Goal: Task Accomplishment & Management: Manage account settings

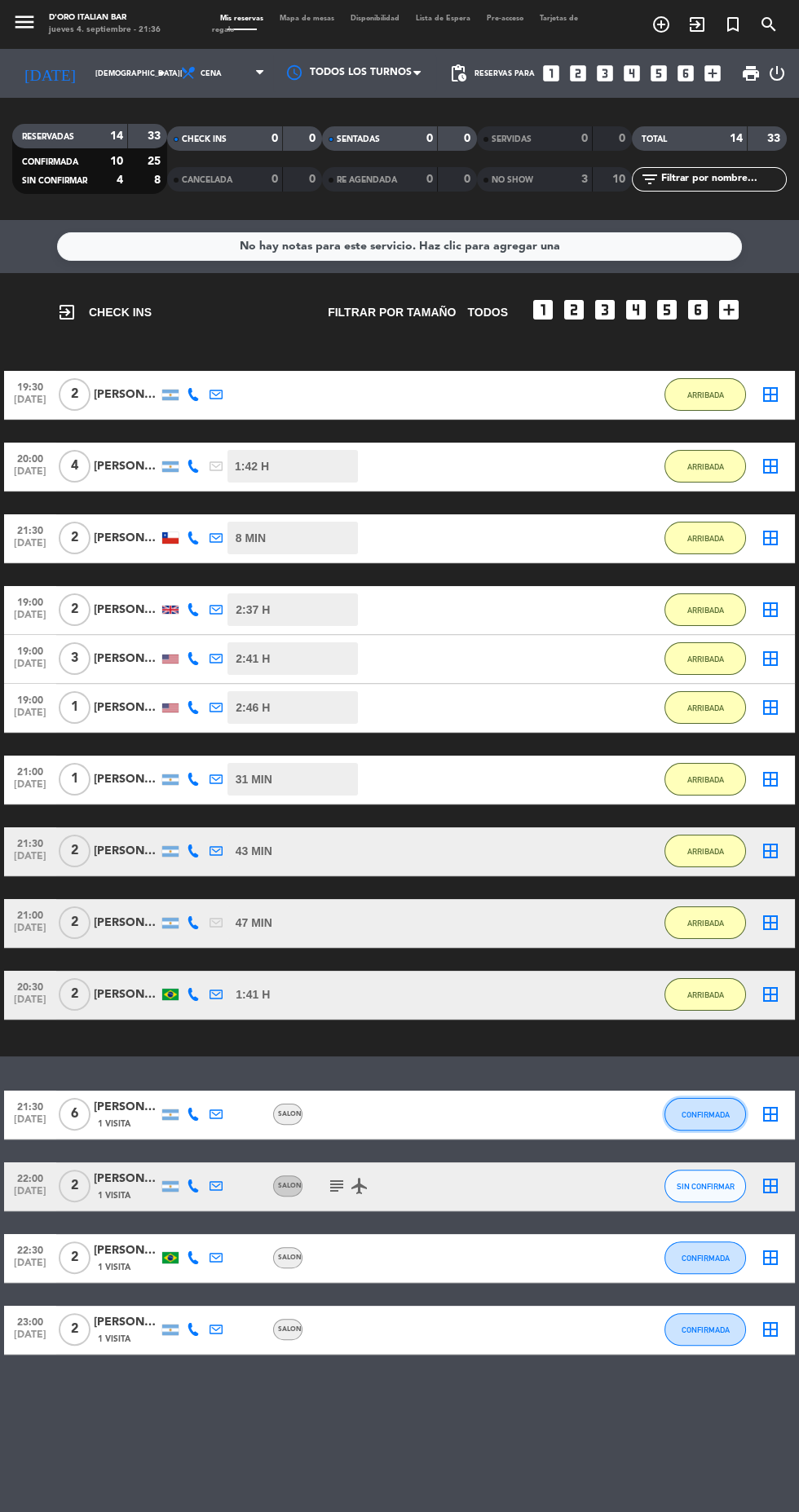
click at [725, 1125] on button "CONFIRMADA" at bounding box center [705, 1114] width 82 height 32
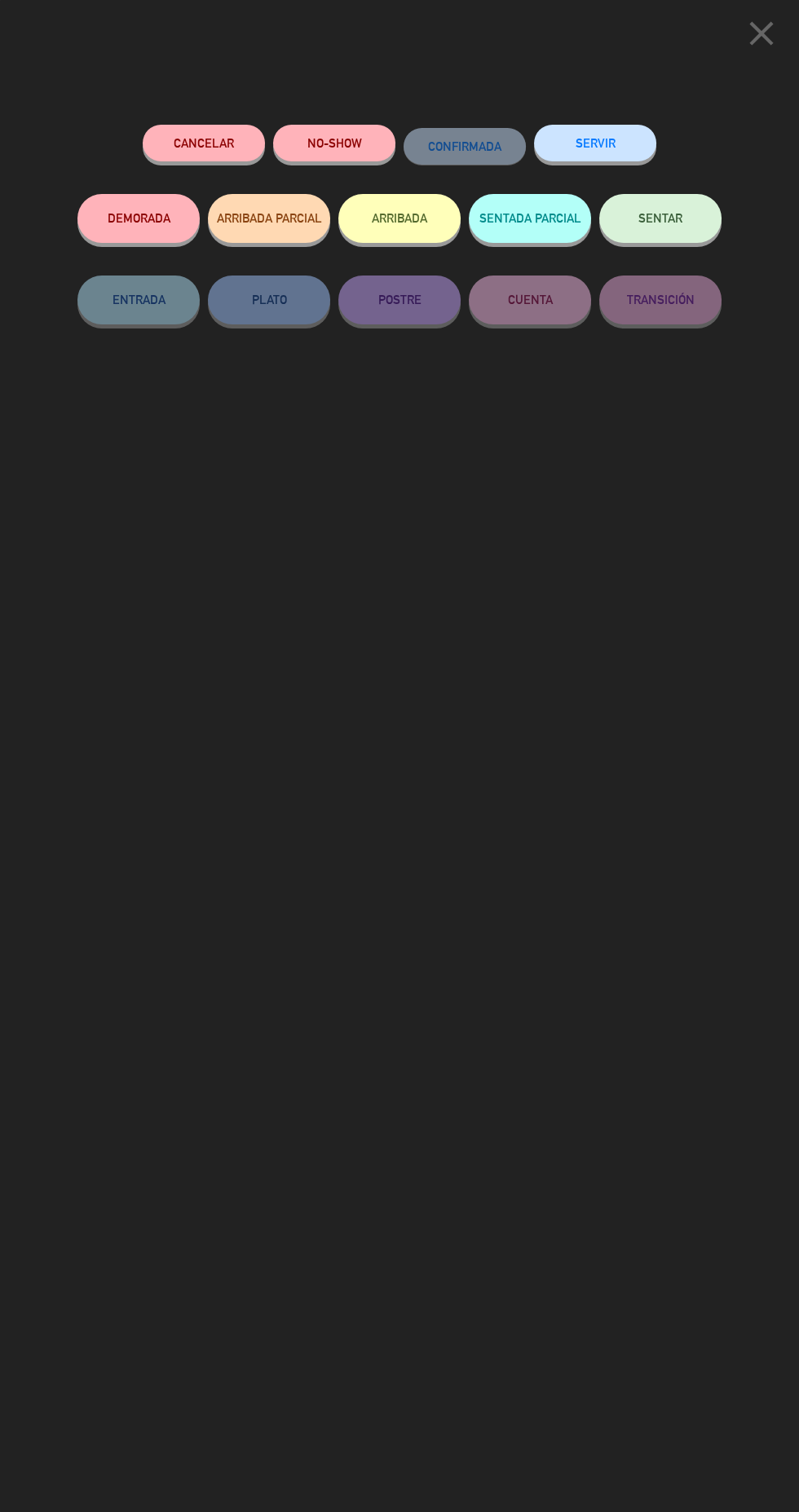
click at [428, 225] on button "ARRIBADA" at bounding box center [399, 218] width 122 height 49
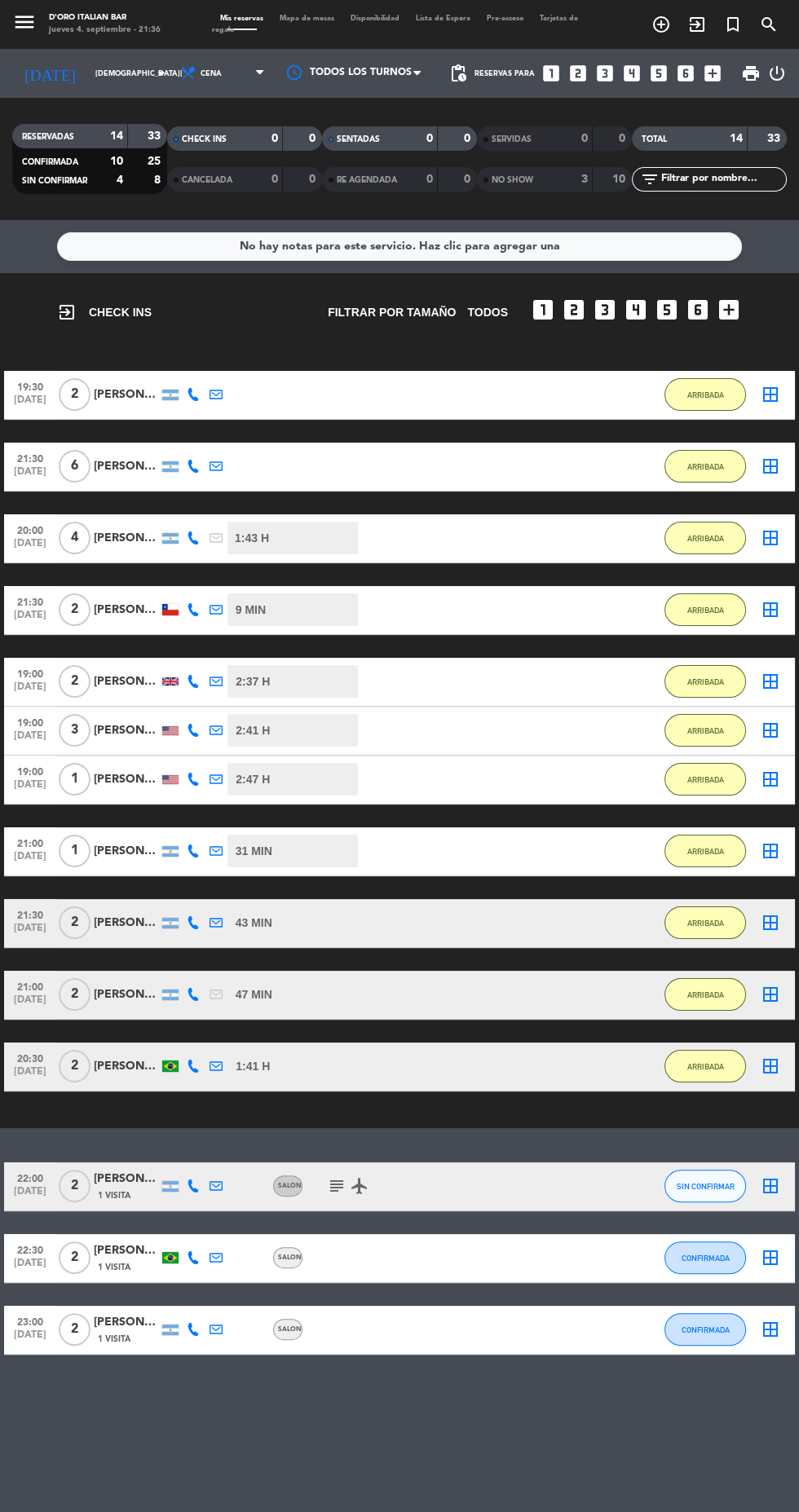
click at [354, 1186] on icon "airplanemode_active" at bounding box center [360, 1186] width 19 height 19
click at [353, 1186] on icon "airplanemode_active" at bounding box center [360, 1186] width 19 height 19
click at [336, 1187] on icon "subject" at bounding box center [337, 1186] width 19 height 19
click at [359, 1186] on icon "airplanemode_active" at bounding box center [360, 1186] width 19 height 19
click at [336, 1192] on icon "subject" at bounding box center [337, 1186] width 19 height 19
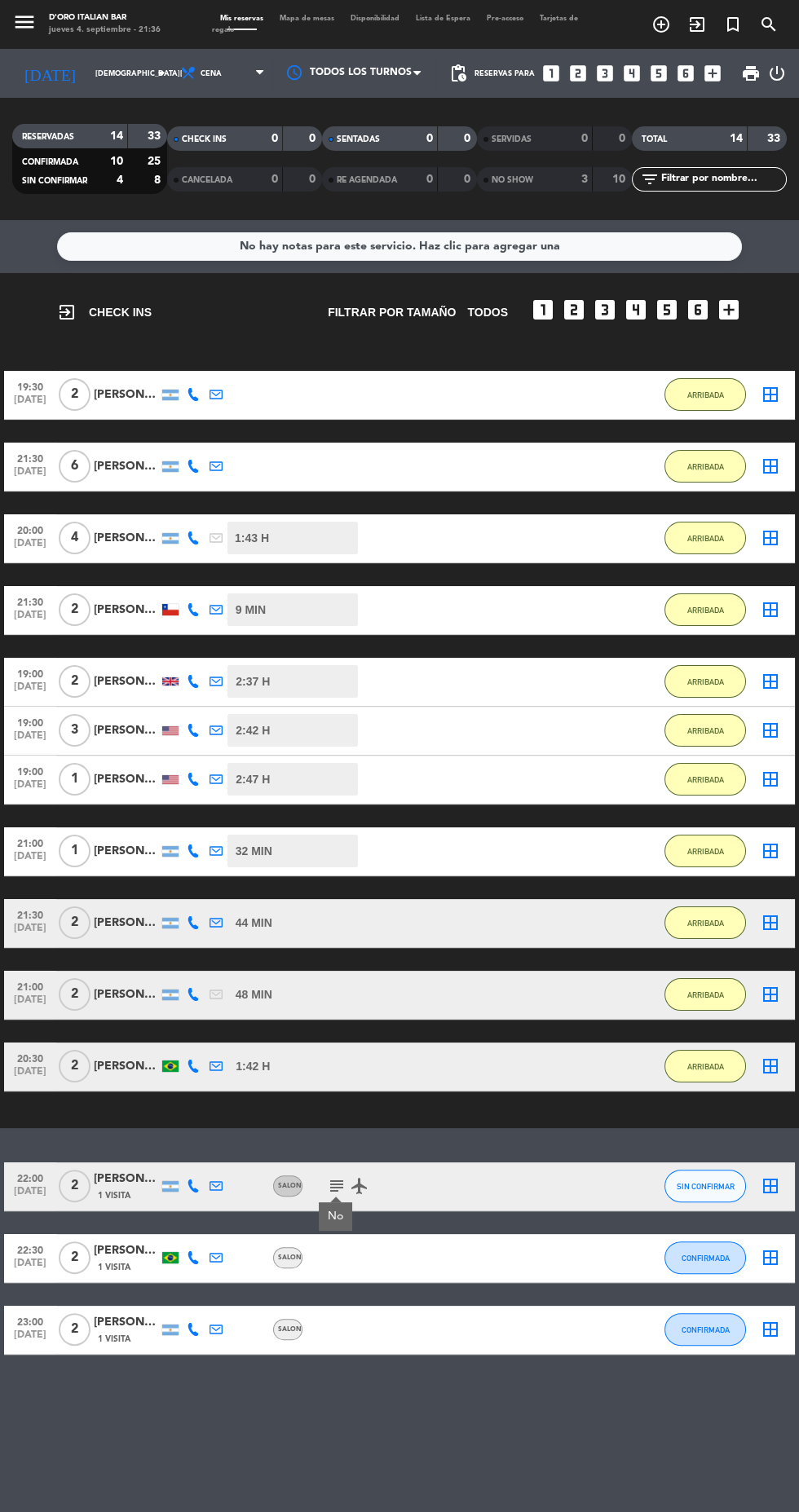
click at [362, 1188] on icon "airplanemode_active" at bounding box center [360, 1186] width 19 height 19
click at [773, 1188] on icon "border_all" at bounding box center [770, 1186] width 19 height 19
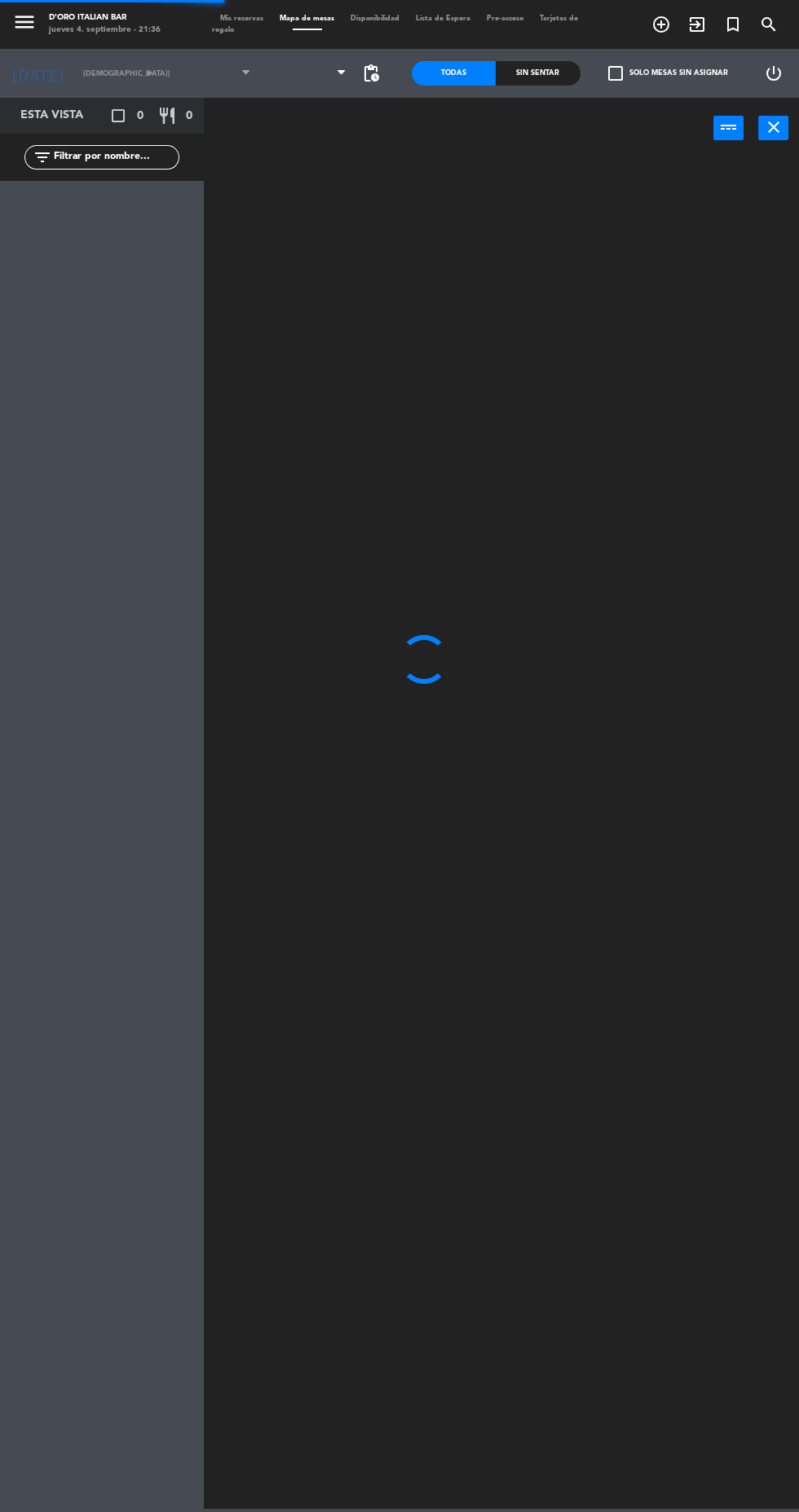
click at [773, 1190] on div at bounding box center [506, 832] width 588 height 1353
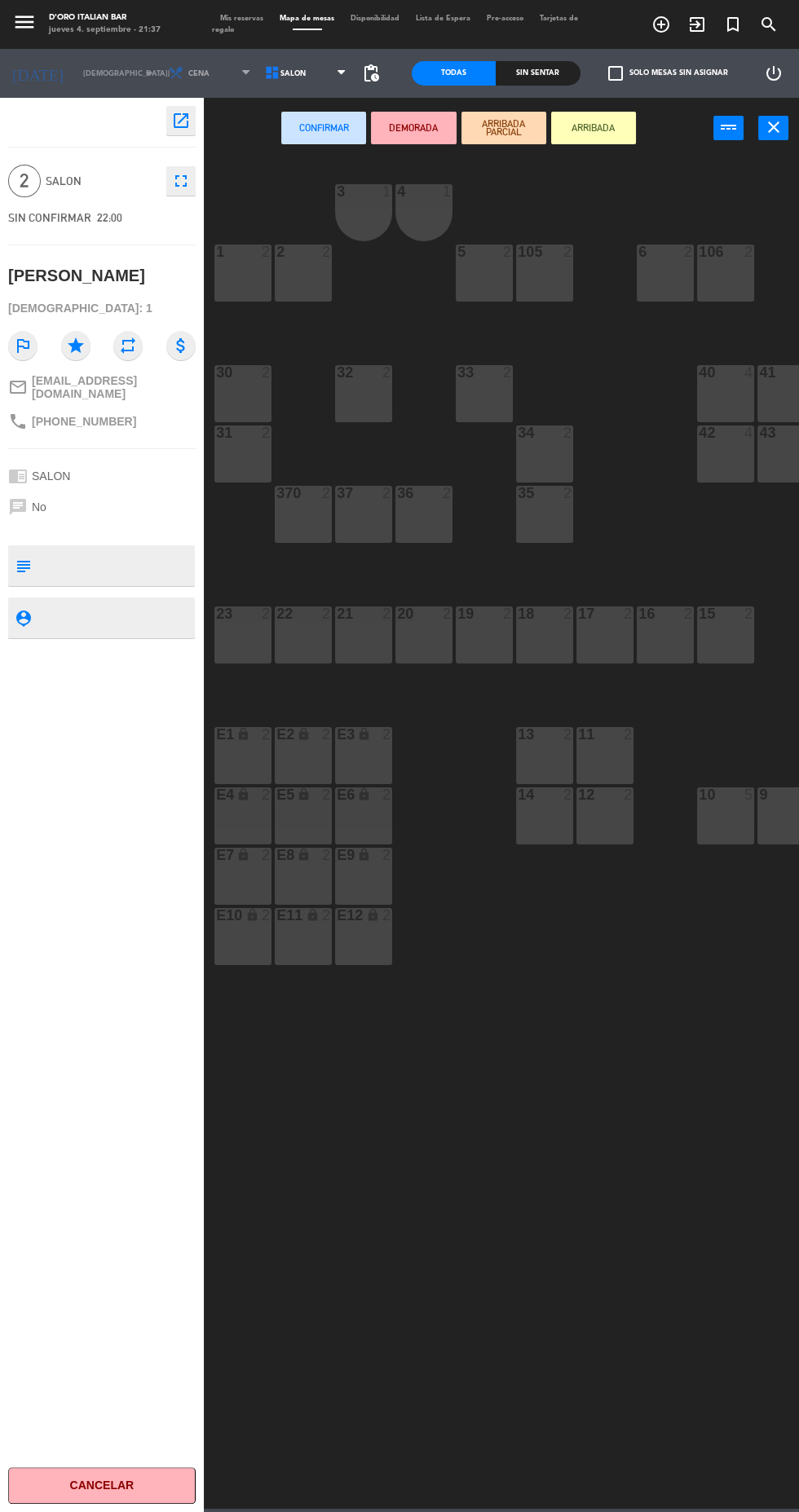
click at [774, 126] on icon "close" at bounding box center [773, 127] width 19 height 19
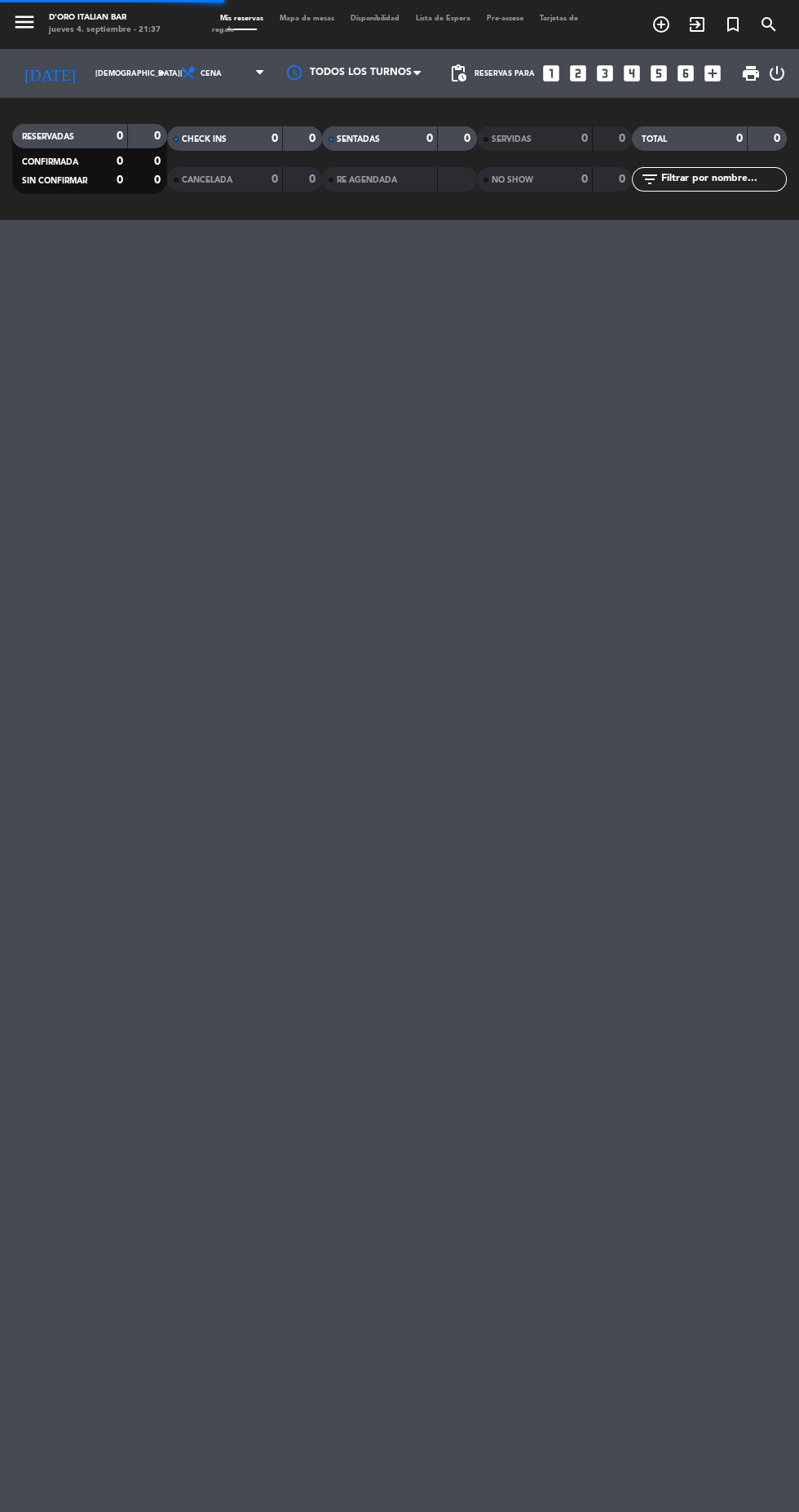
click at [775, 133] on strong "0" at bounding box center [779, 139] width 10 height 11
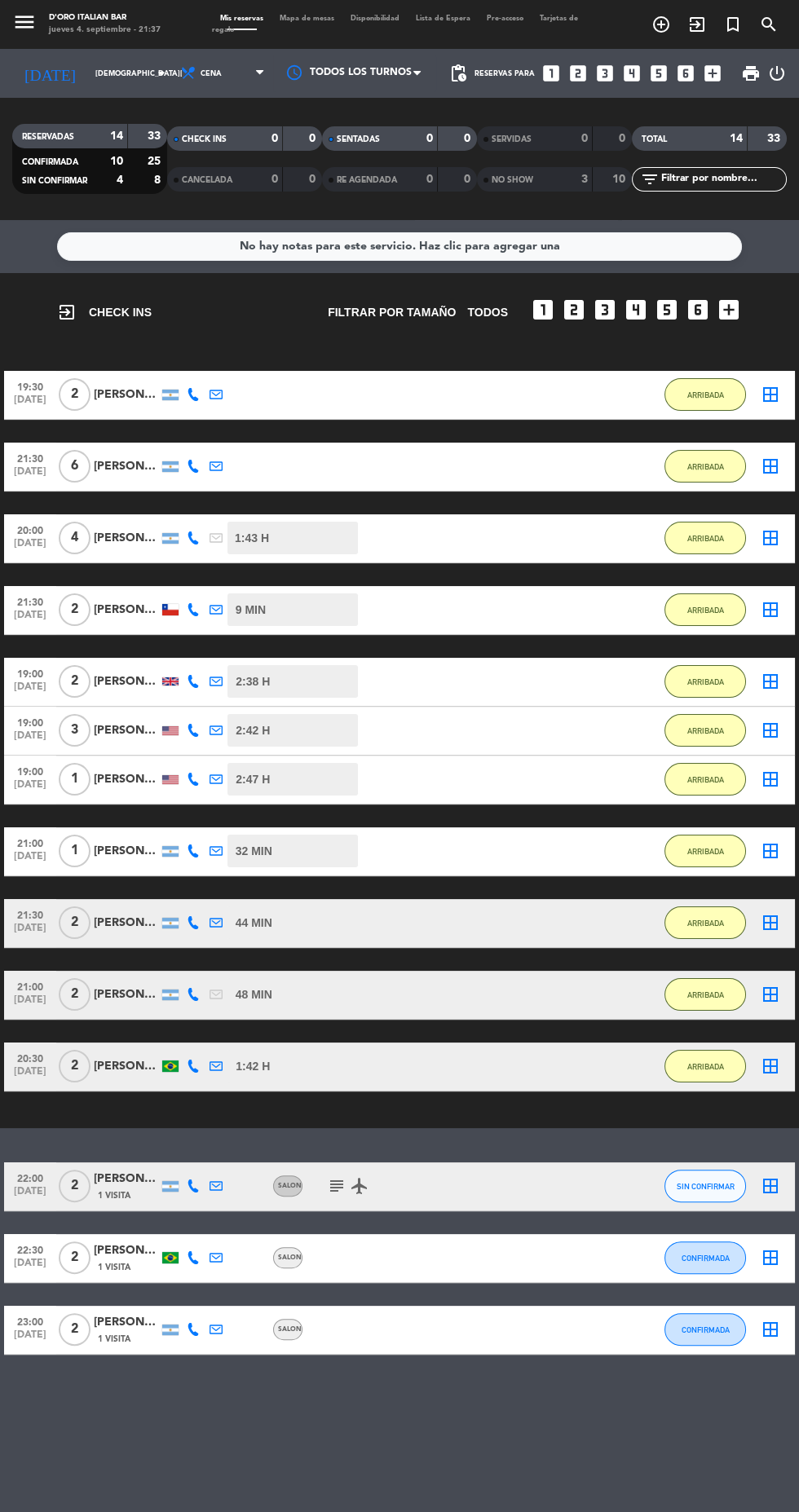
click at [350, 1184] on icon "airplanemode_active" at bounding box center [360, 1186] width 19 height 19
click at [344, 1195] on icon "subject" at bounding box center [337, 1186] width 19 height 19
click at [358, 1188] on icon "airplanemode_active" at bounding box center [360, 1186] width 19 height 19
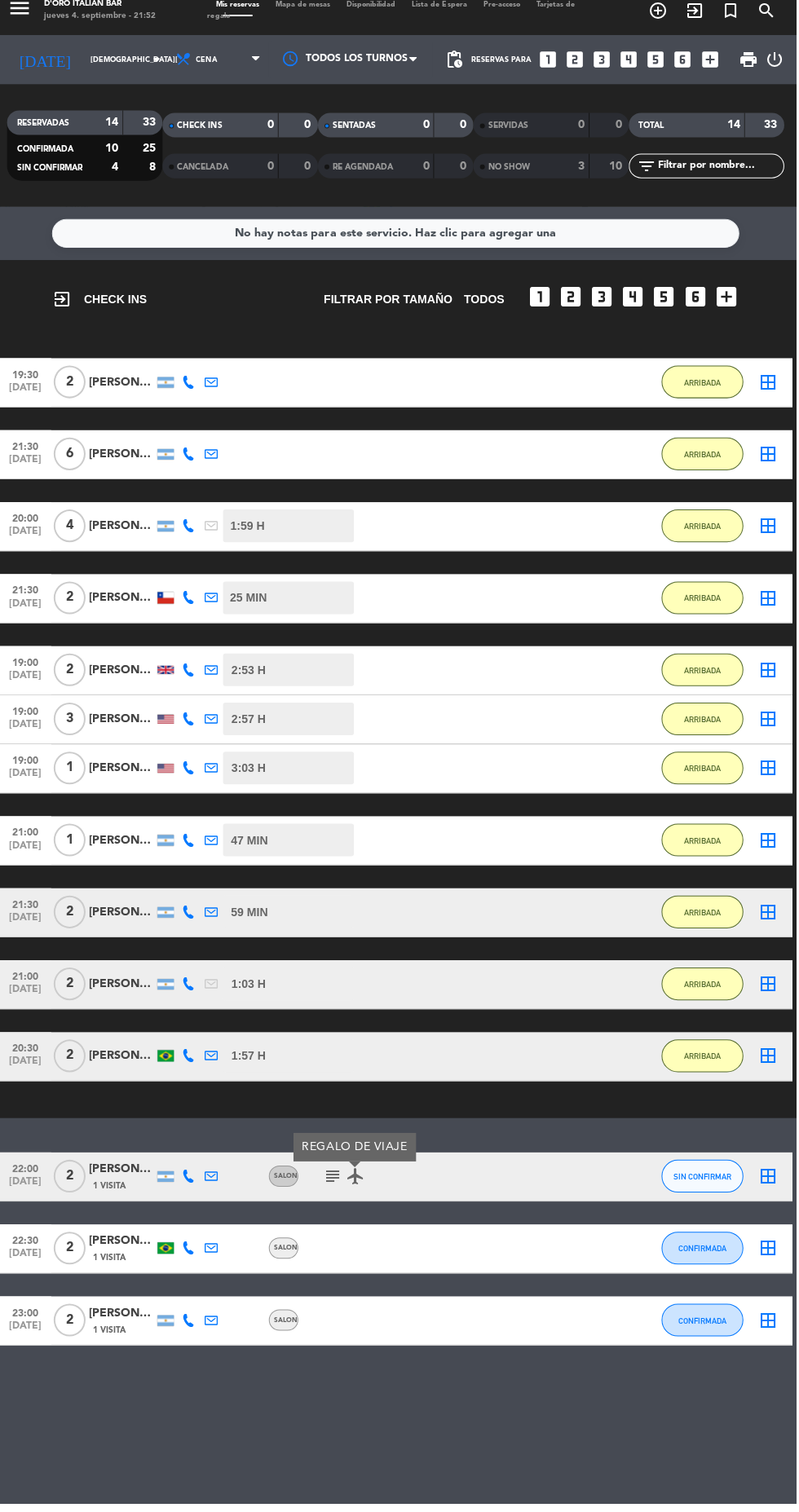
scroll to position [61, 0]
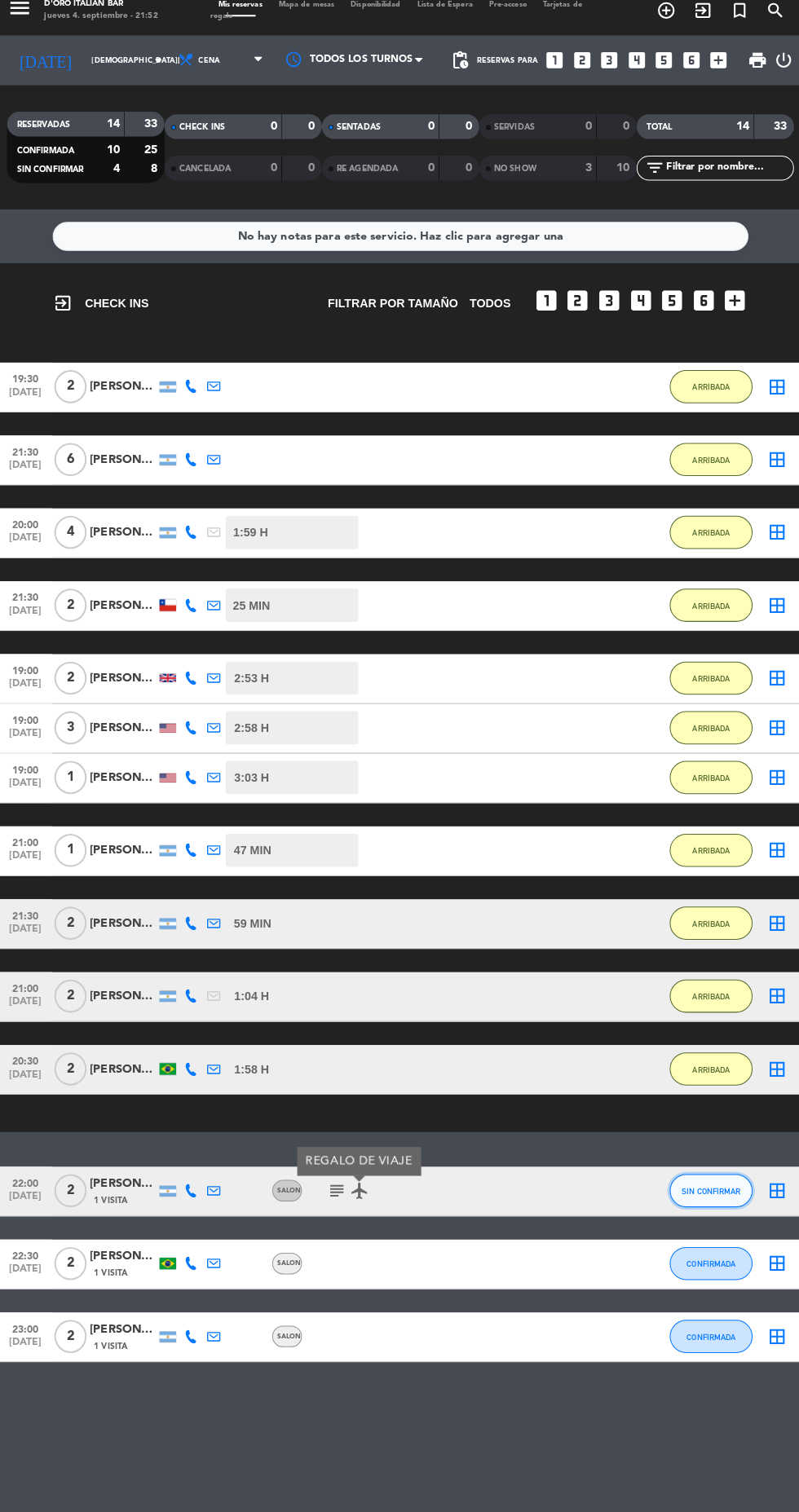
click at [714, 1182] on span "SIN CONFIRMAR" at bounding box center [705, 1187] width 58 height 9
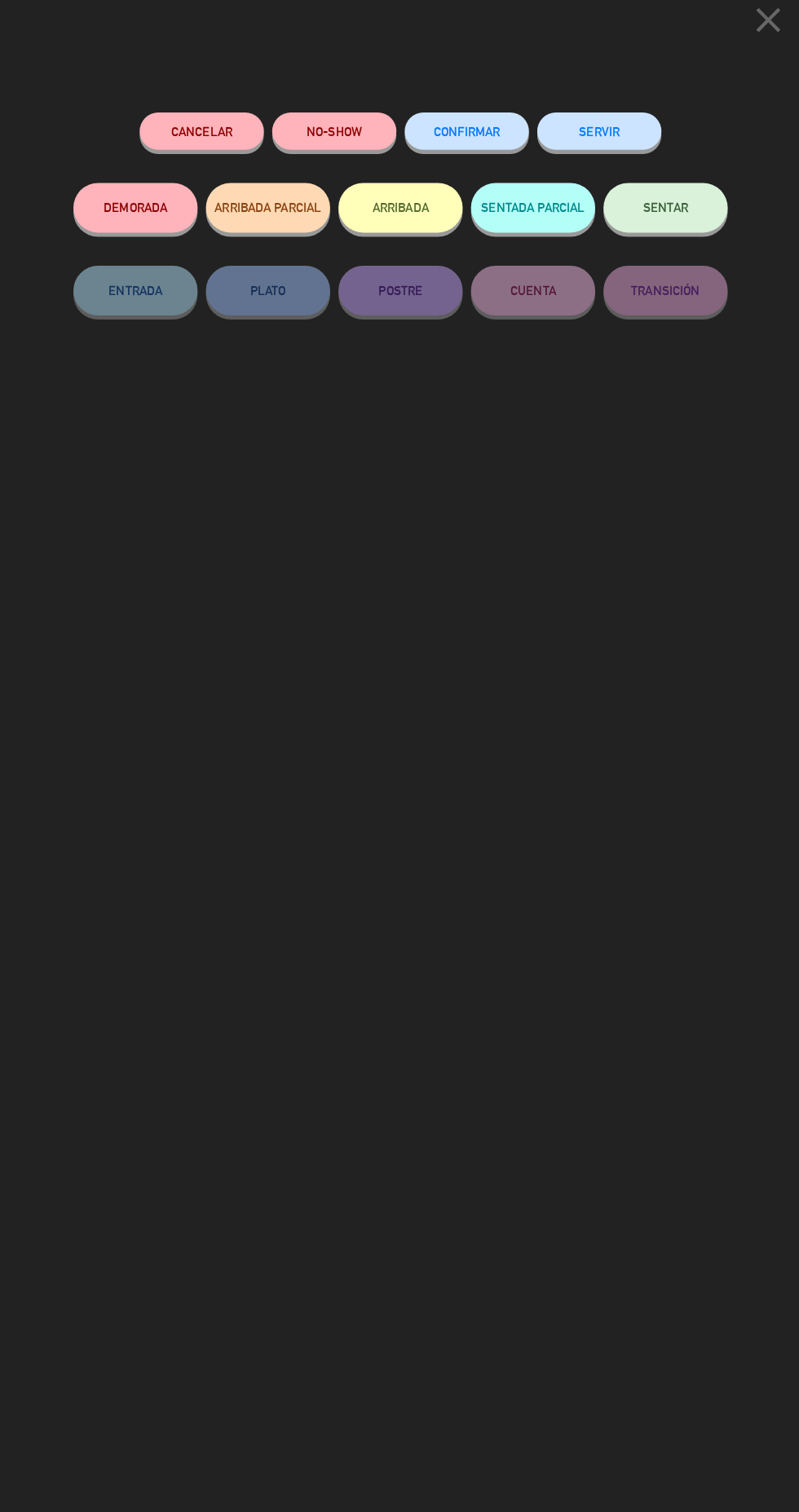
click at [424, 223] on button "ARRIBADA" at bounding box center [399, 218] width 122 height 49
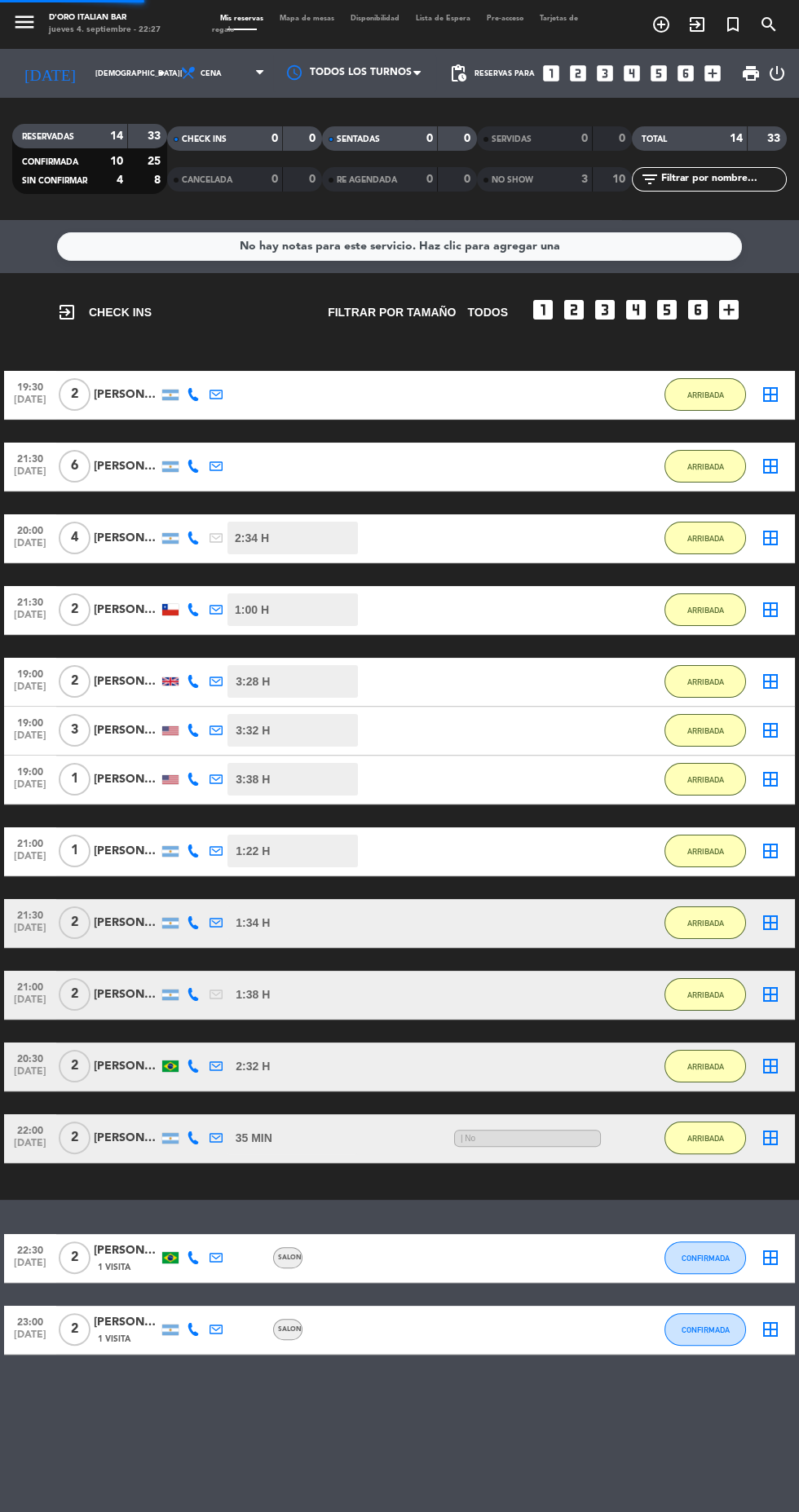
scroll to position [0, 0]
click at [732, 1332] on button "CONFIRMADA" at bounding box center [705, 1329] width 82 height 32
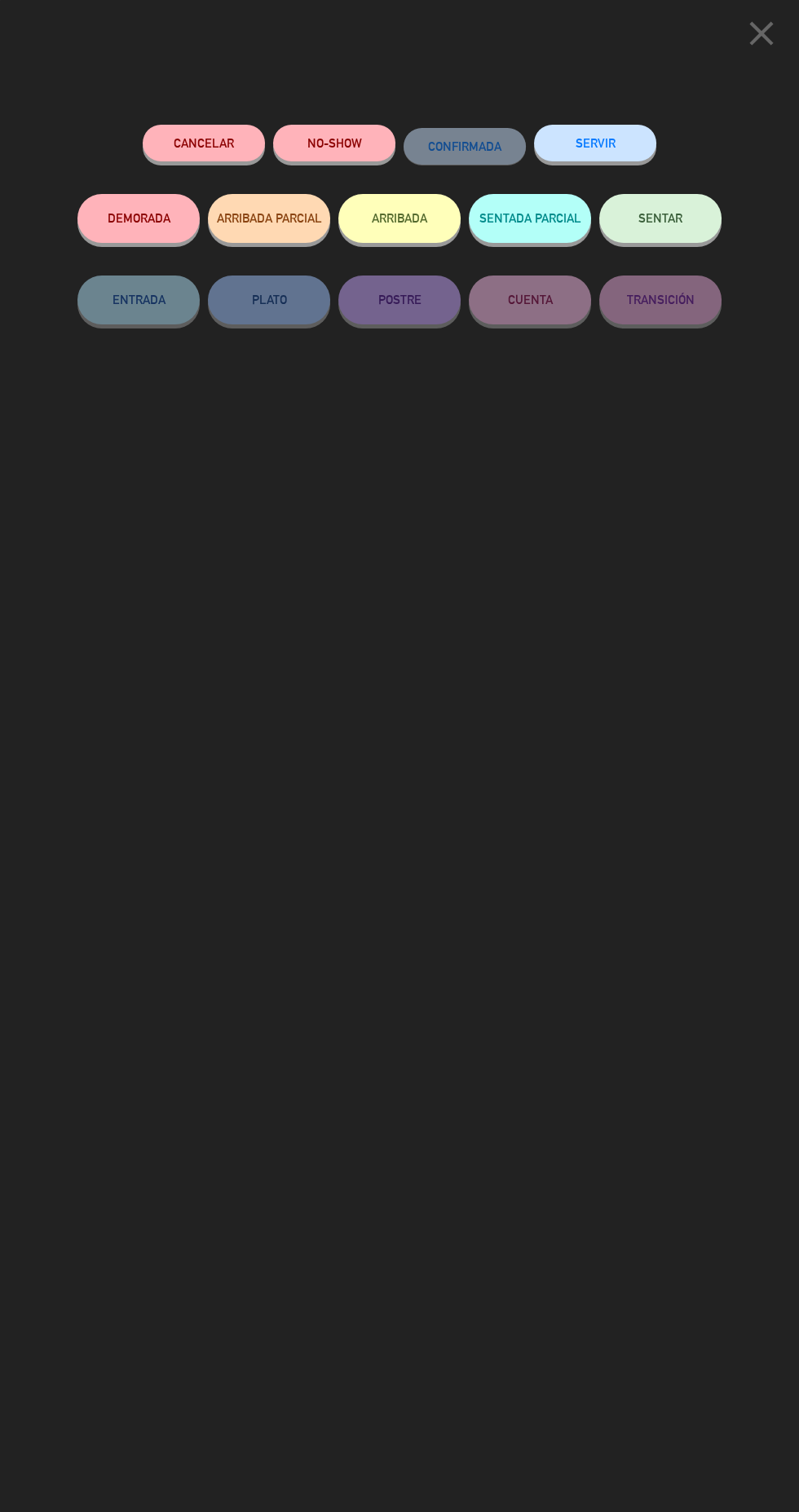
click at [405, 222] on button "ARRIBADA" at bounding box center [399, 218] width 122 height 49
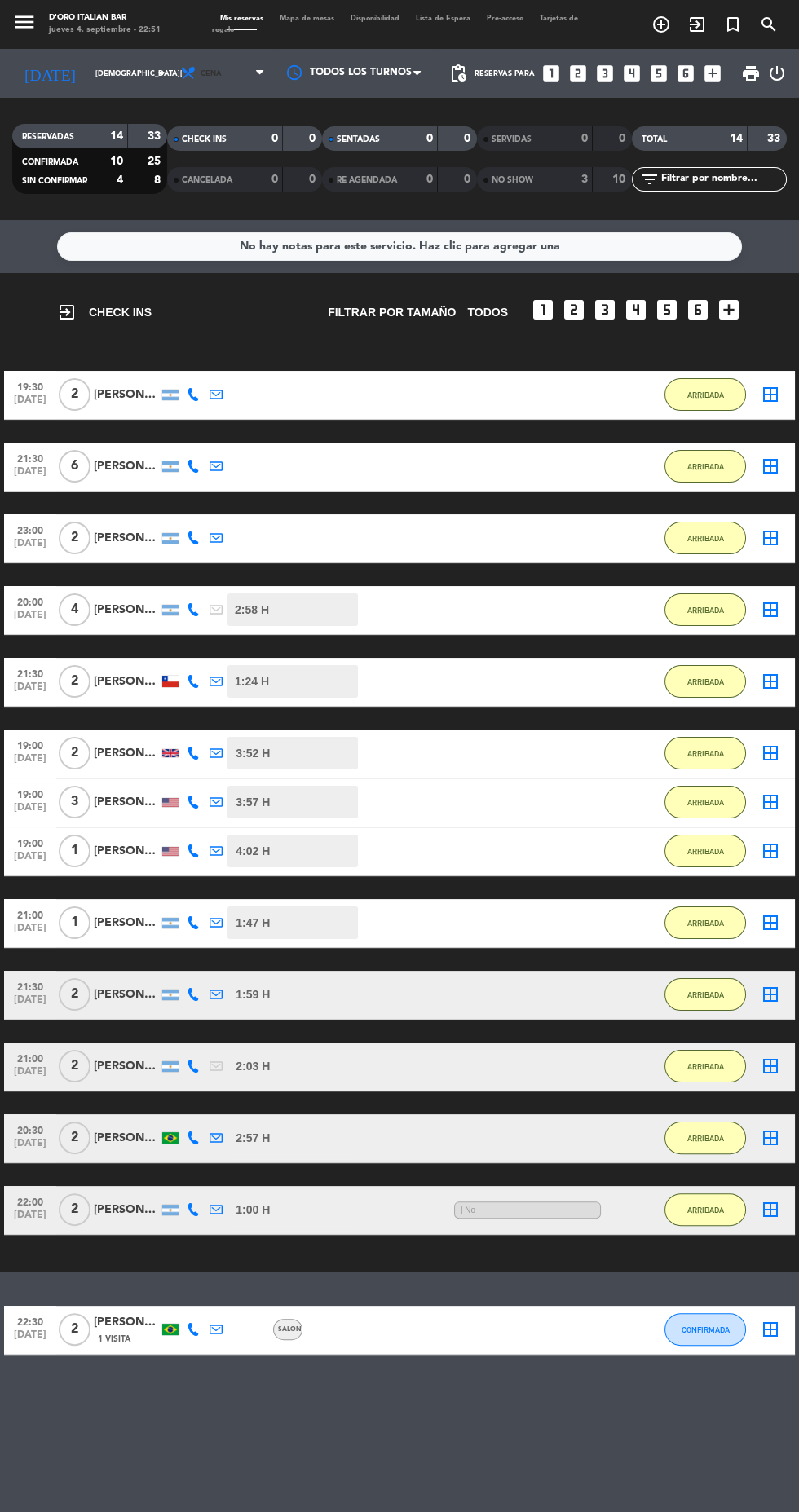
click at [180, 73] on icon at bounding box center [188, 74] width 17 height 17
click at [152, 79] on icon "arrow_drop_down" at bounding box center [161, 73] width 19 height 19
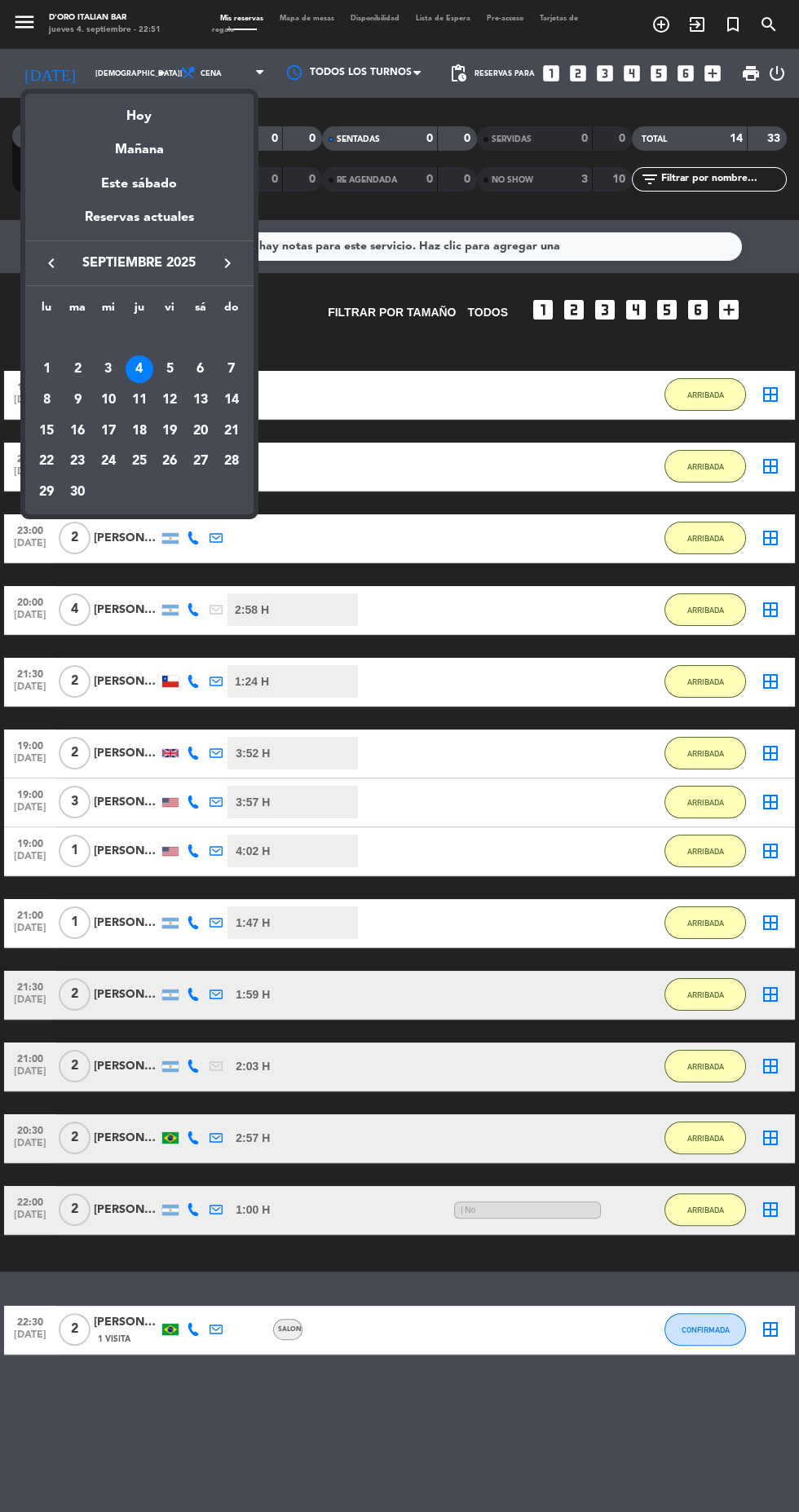
click at [202, 371] on div "6" at bounding box center [200, 369] width 28 height 28
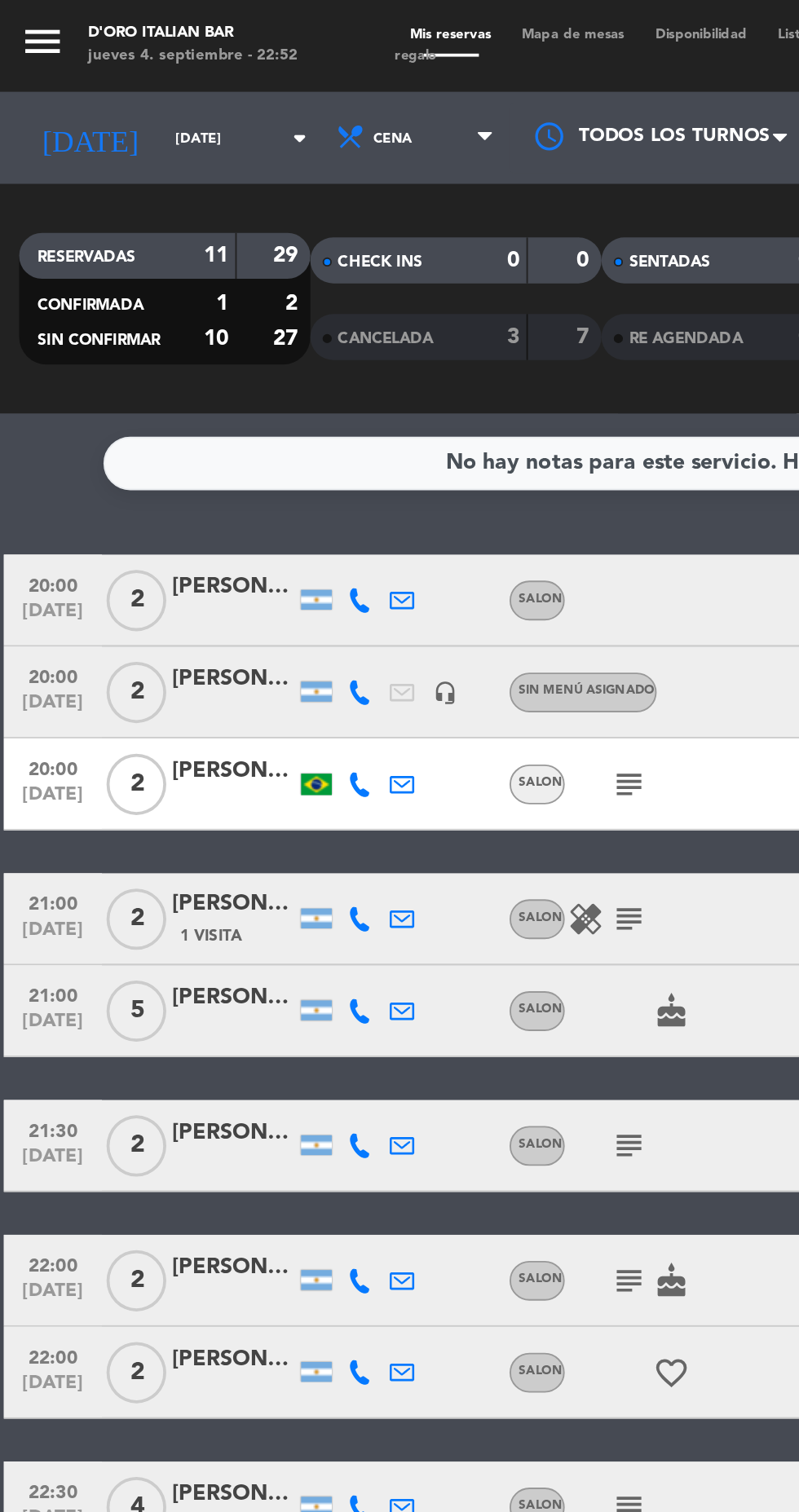
click at [152, 74] on icon "arrow_drop_down" at bounding box center [161, 73] width 19 height 19
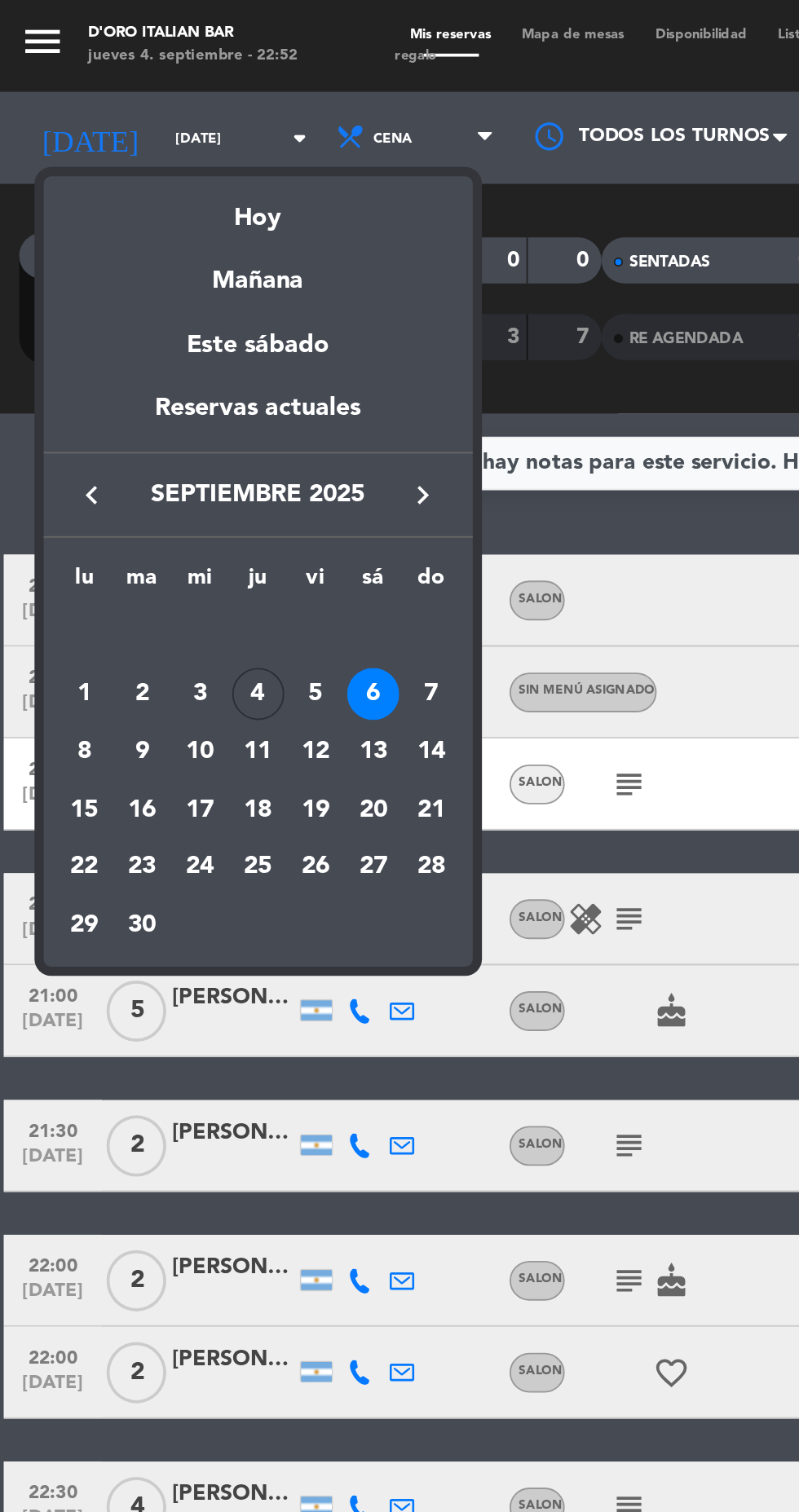
click at [113, 155] on div "Mañana" at bounding box center [139, 143] width 228 height 33
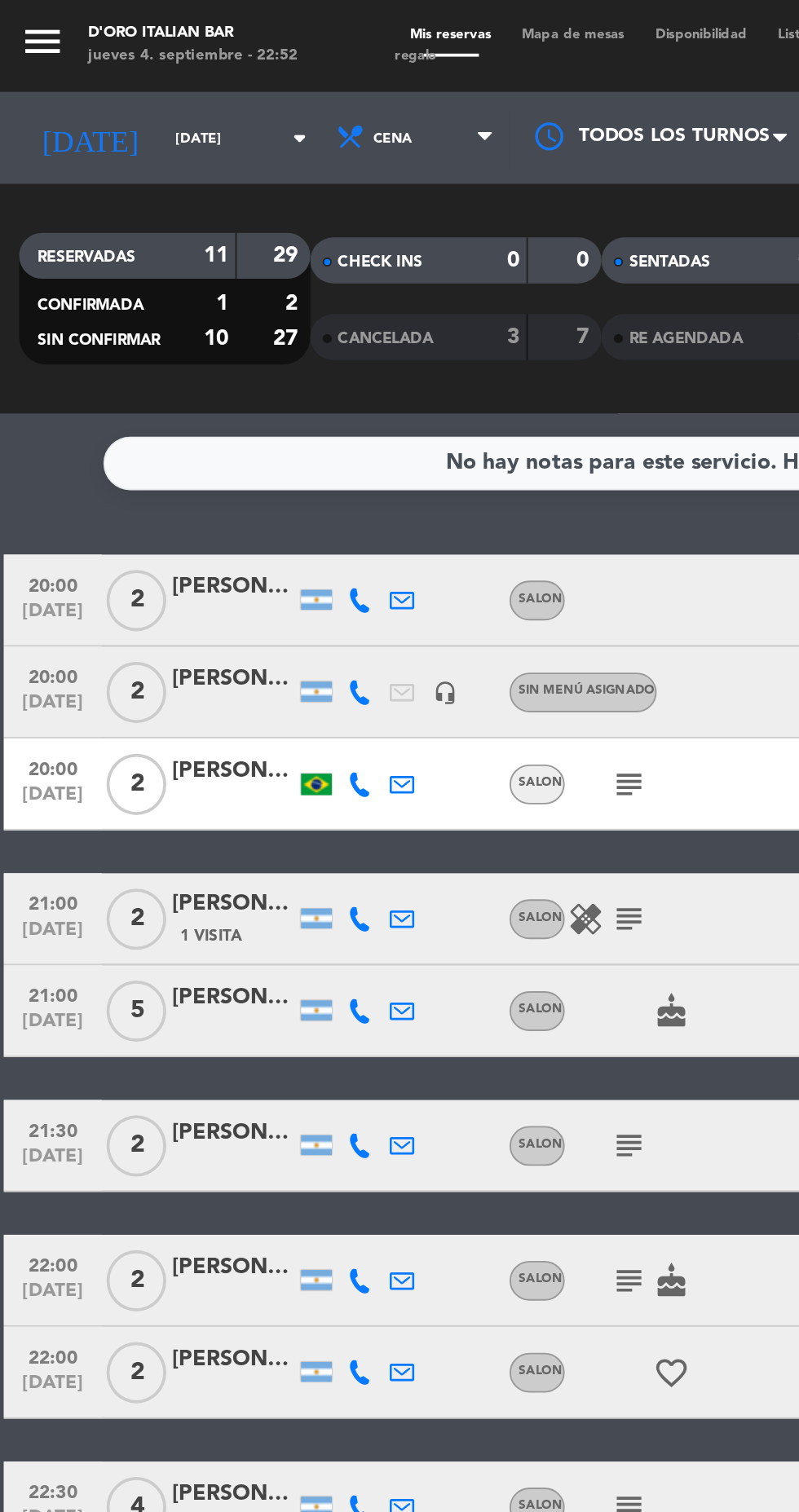
type input "[DATE]"
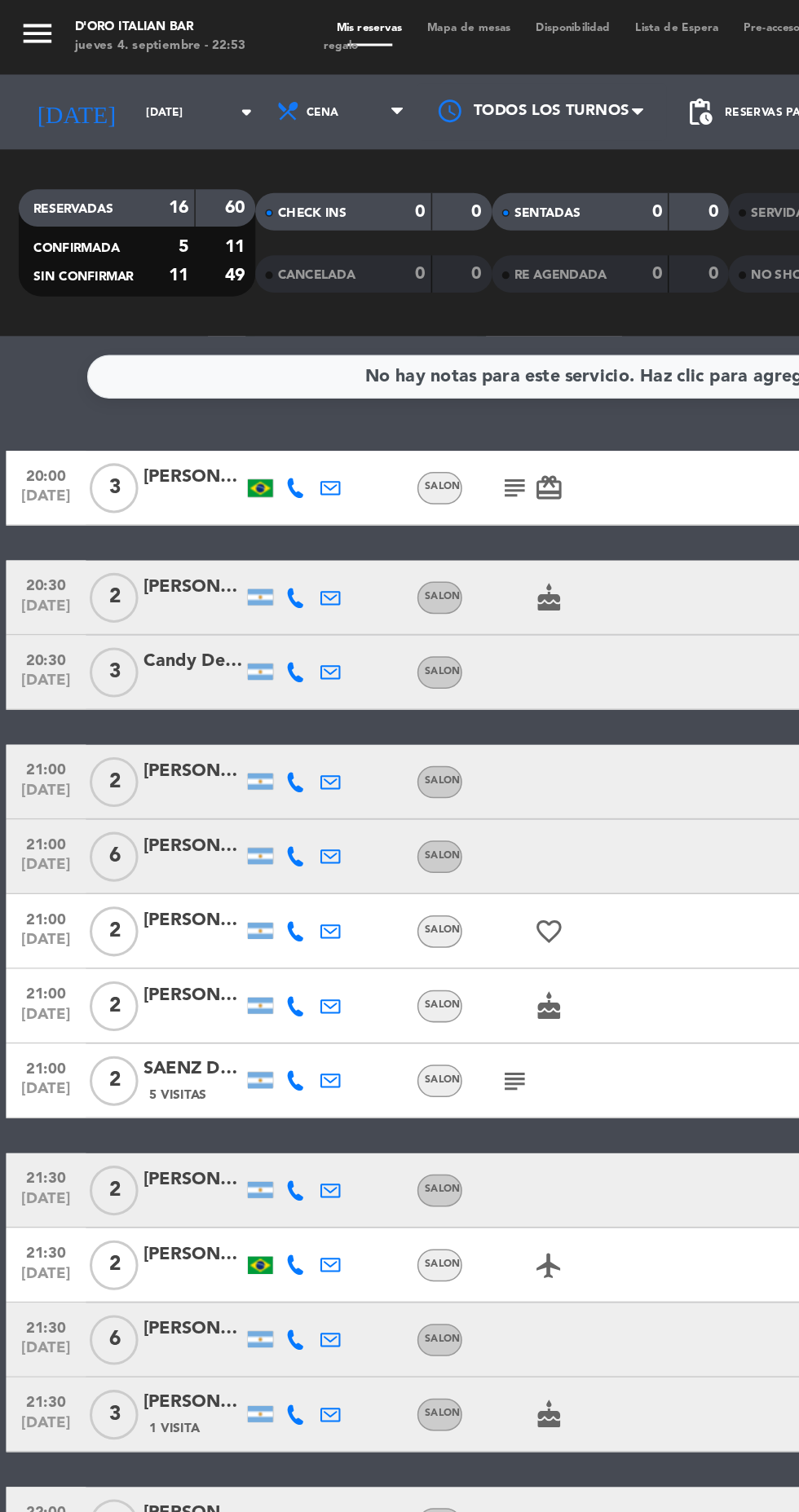
click at [338, 320] on icon "subject" at bounding box center [337, 319] width 19 height 19
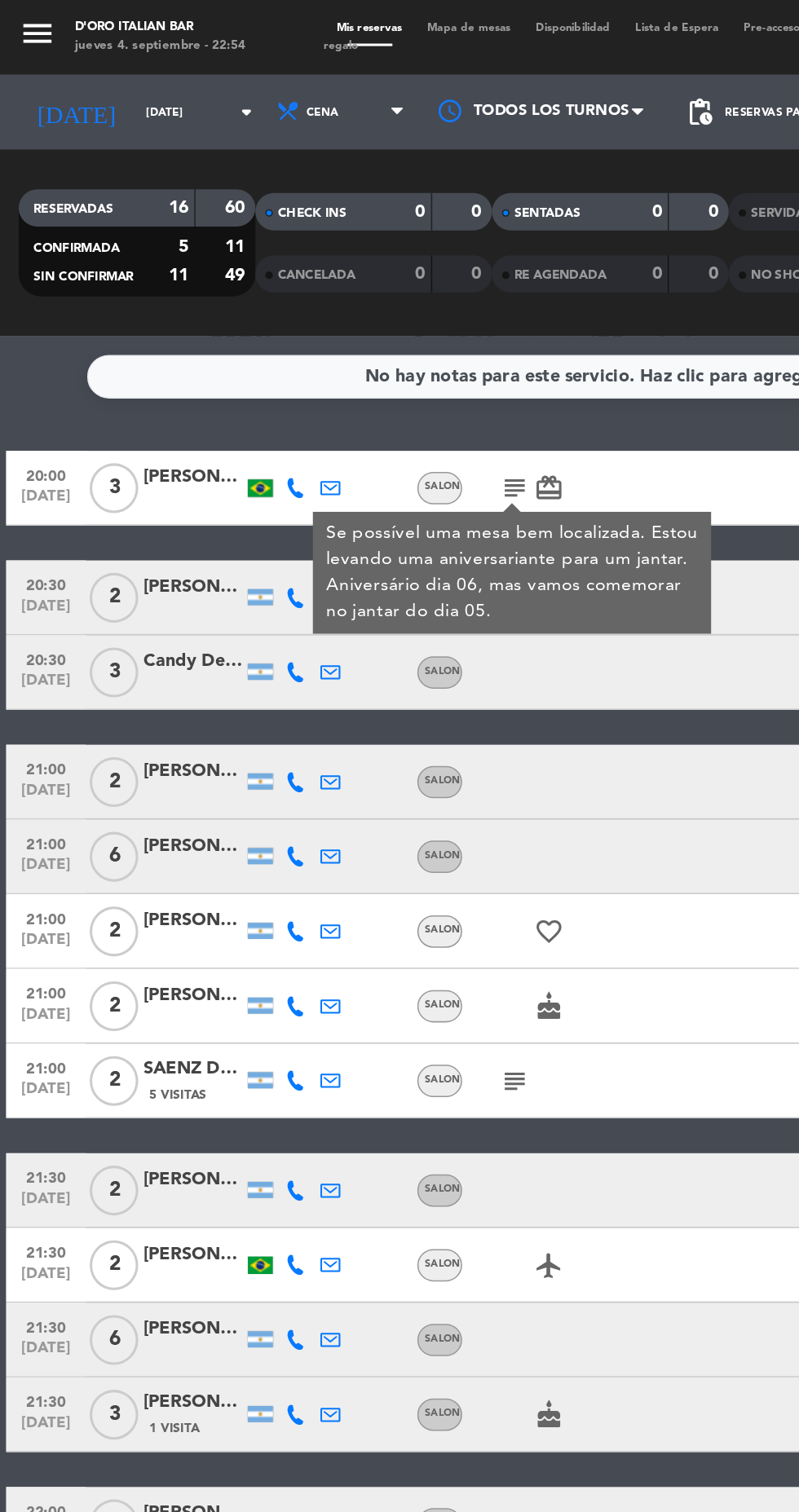
click at [31, 275] on div "No hay notas para este servicio. Haz clic para agregar una 20:00 [DATE] 3 [PERS…" at bounding box center [399, 866] width 799 height 1292
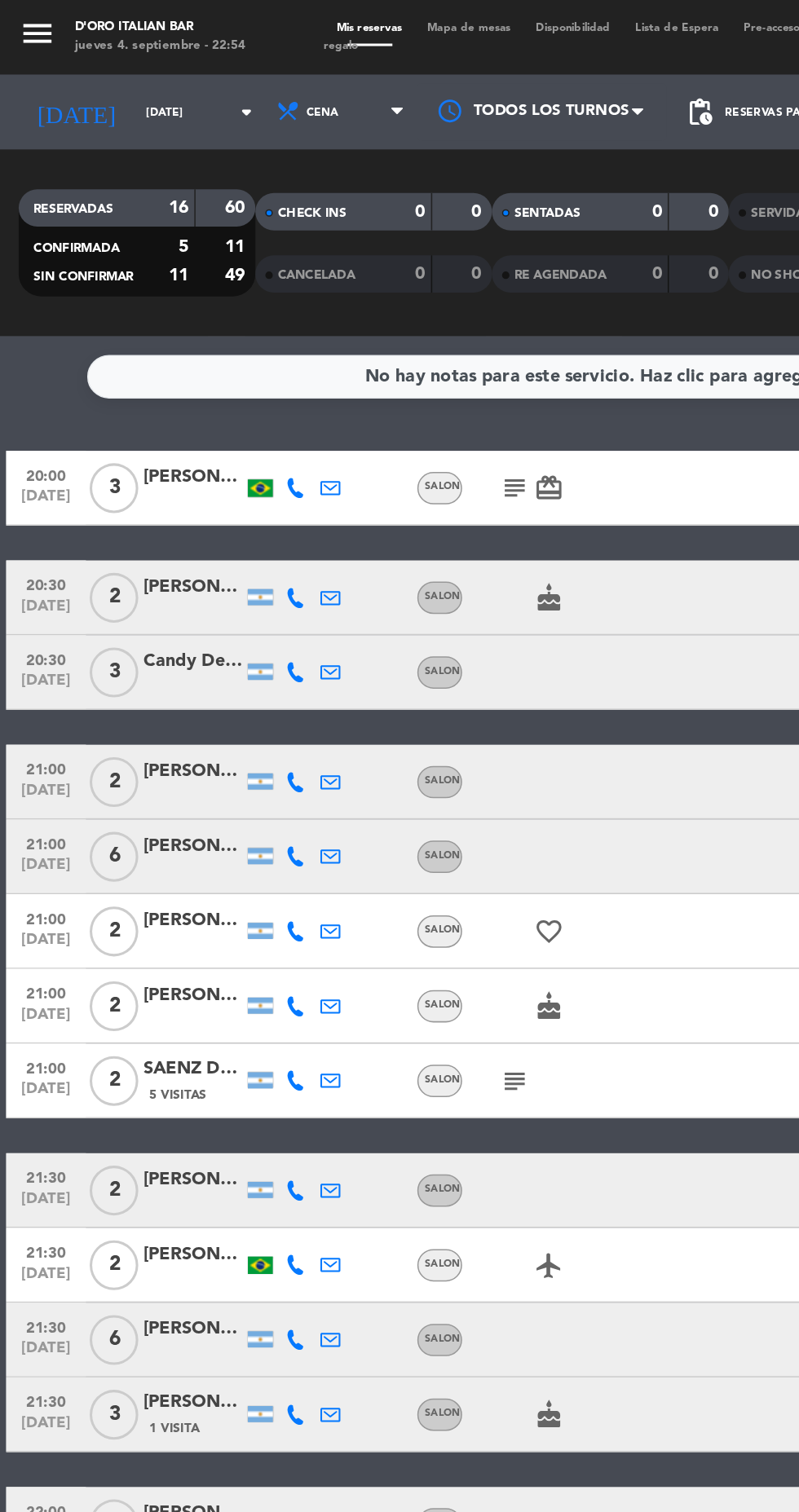
click at [358, 396] on icon "cake" at bounding box center [360, 391] width 19 height 19
click at [358, 613] on icon "favorite_border" at bounding box center [360, 609] width 19 height 19
click at [382, 655] on div "cake" at bounding box center [371, 658] width 137 height 48
click at [359, 666] on icon "cake" at bounding box center [360, 658] width 19 height 19
click at [334, 715] on icon "subject" at bounding box center [337, 707] width 19 height 19
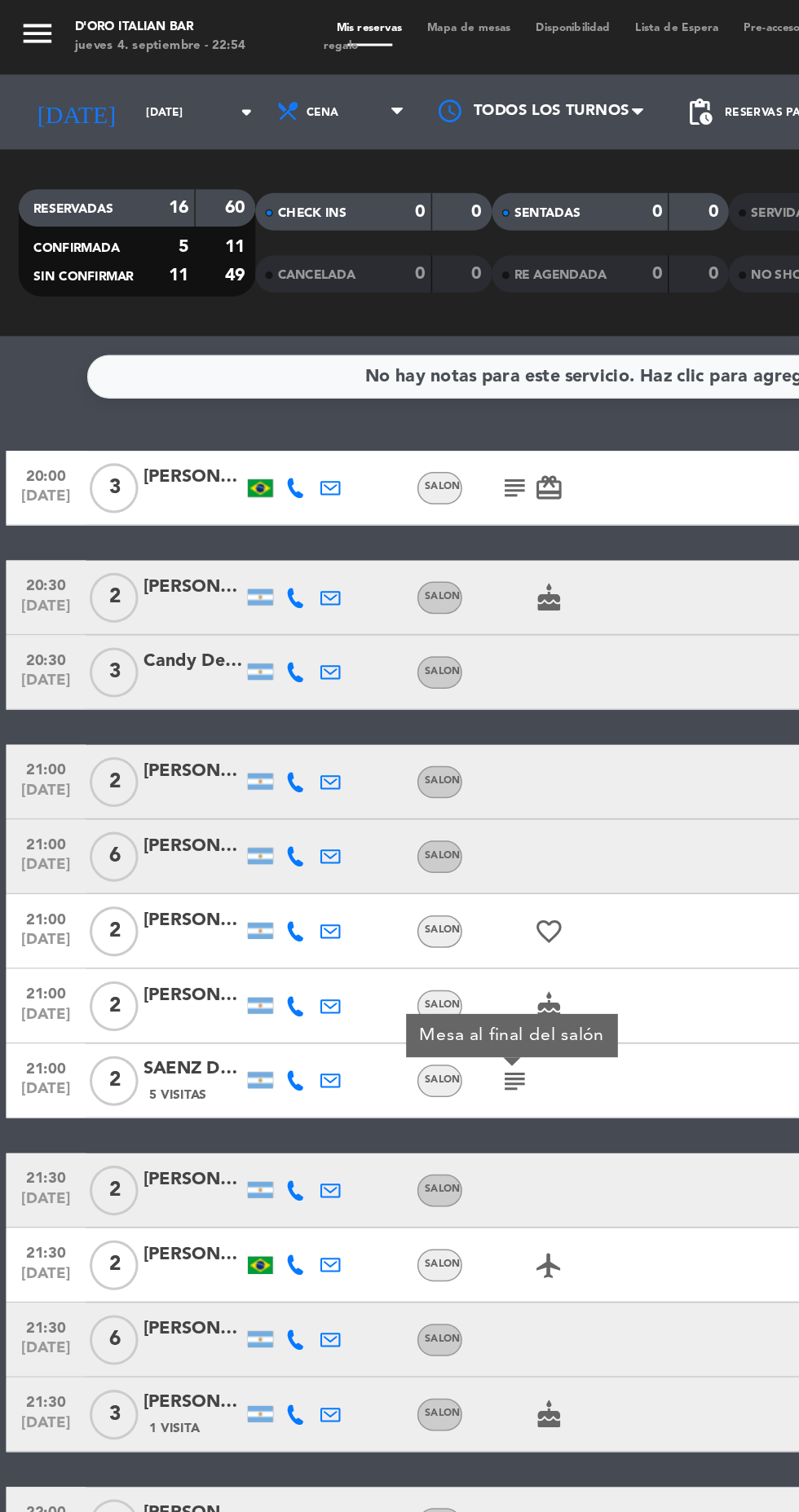
click at [363, 832] on icon "airplanemode_active" at bounding box center [360, 828] width 19 height 19
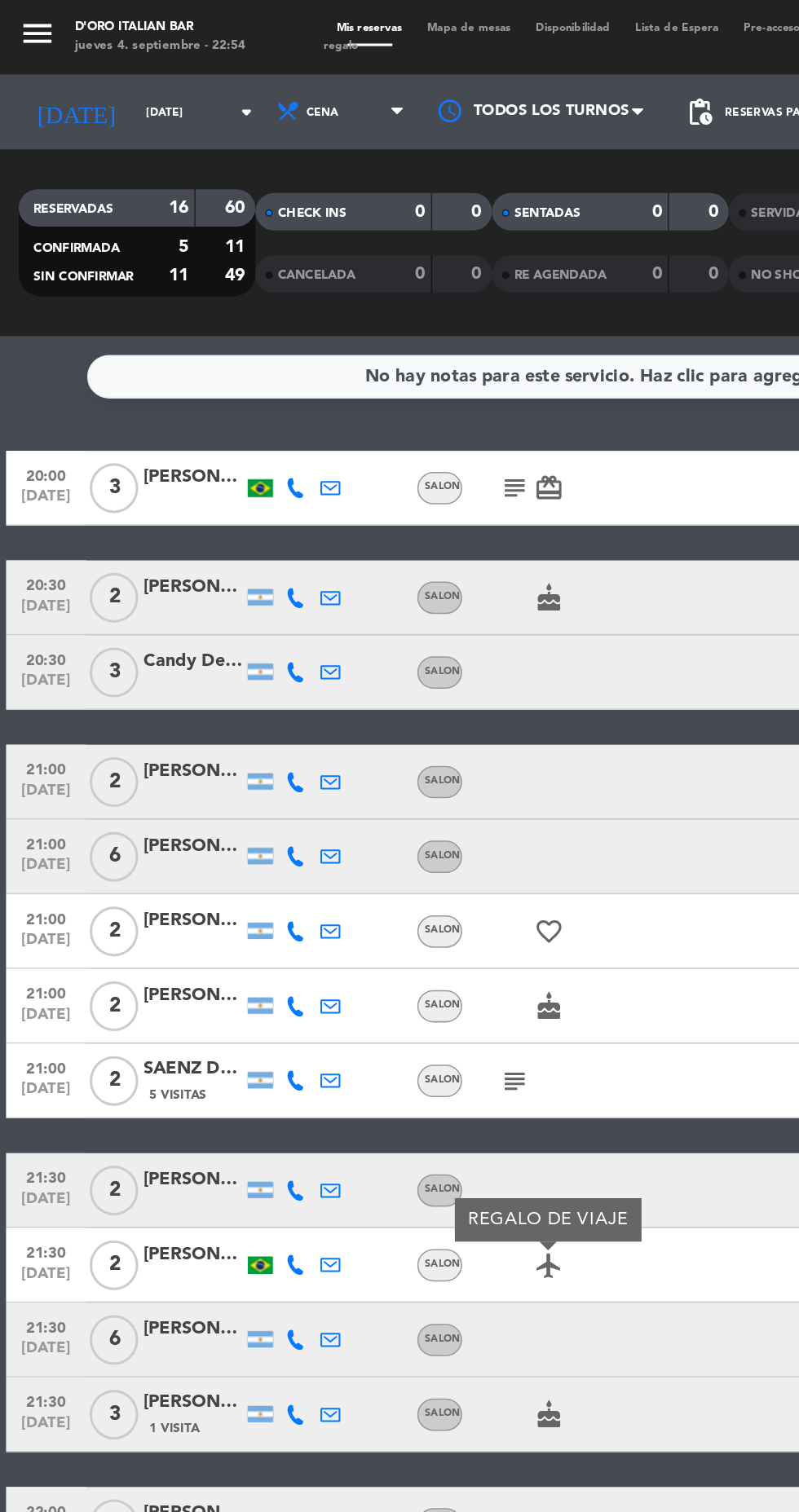
click at [366, 932] on icon "cake" at bounding box center [360, 926] width 19 height 19
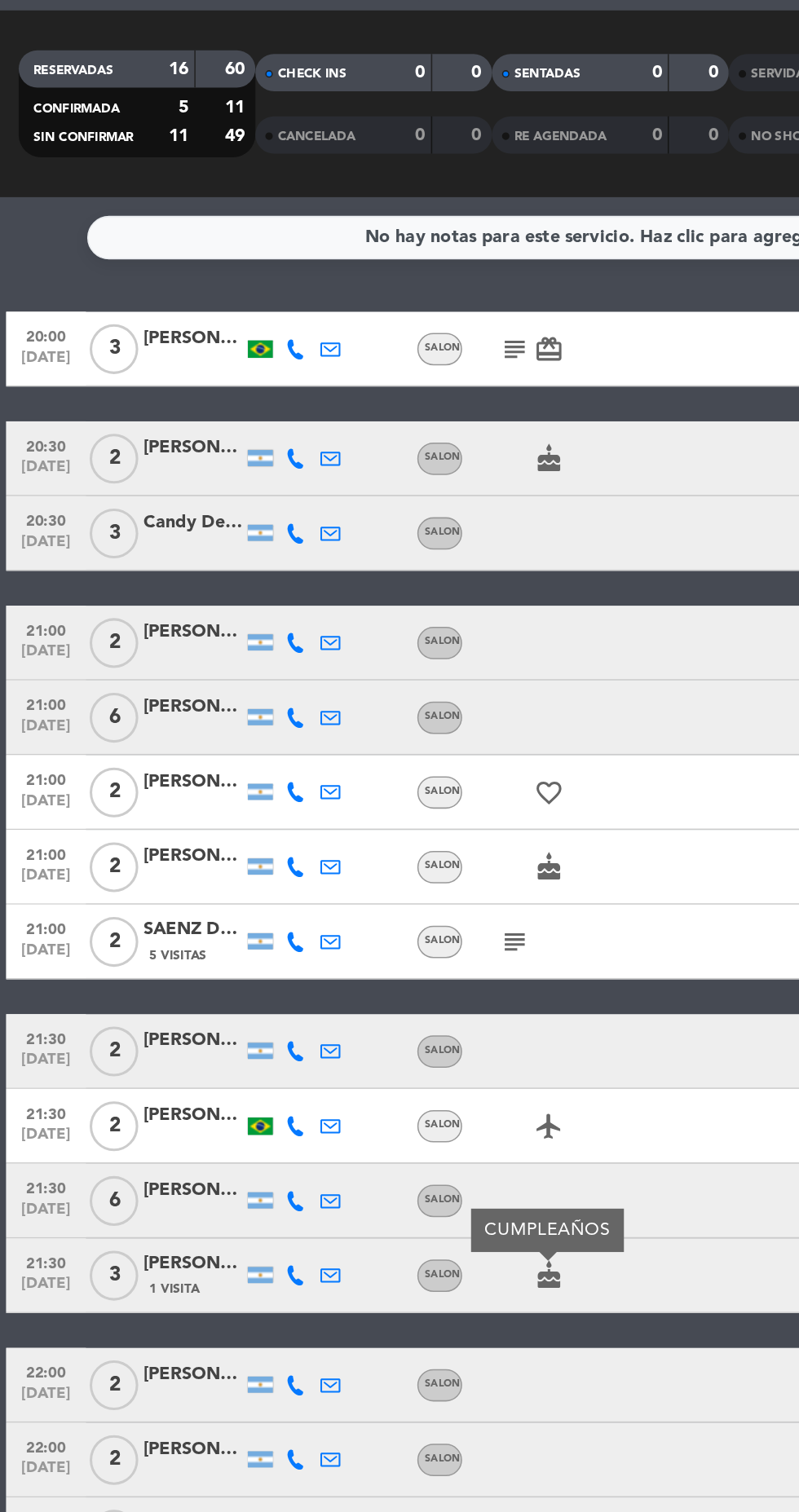
click at [383, 1101] on div "card_giftcard" at bounding box center [371, 1096] width 137 height 48
click at [358, 1100] on icon "card_giftcard" at bounding box center [360, 1096] width 19 height 19
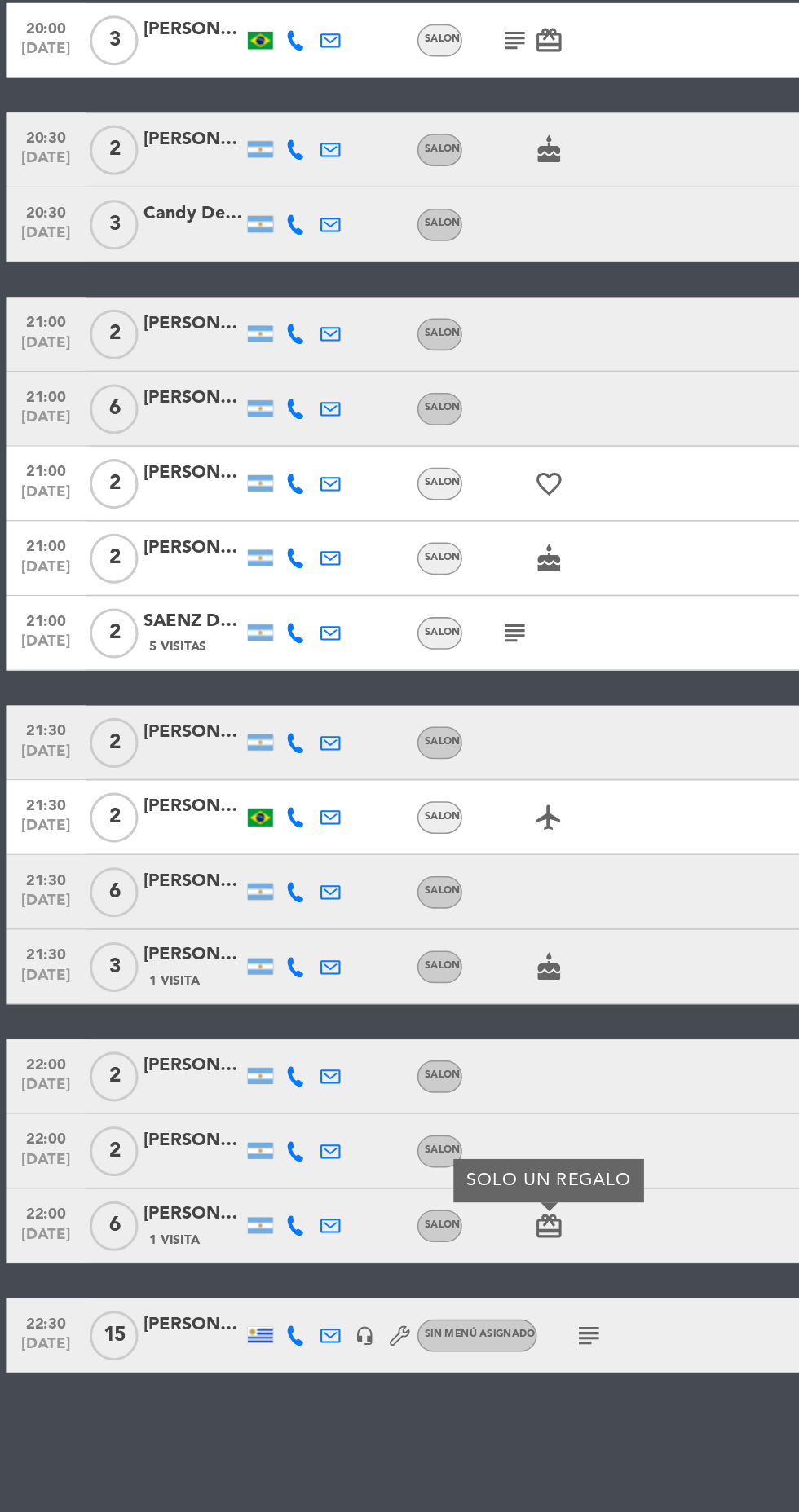
click at [389, 1175] on icon "subject" at bounding box center [385, 1167] width 19 height 19
